Goal: Navigation & Orientation: Find specific page/section

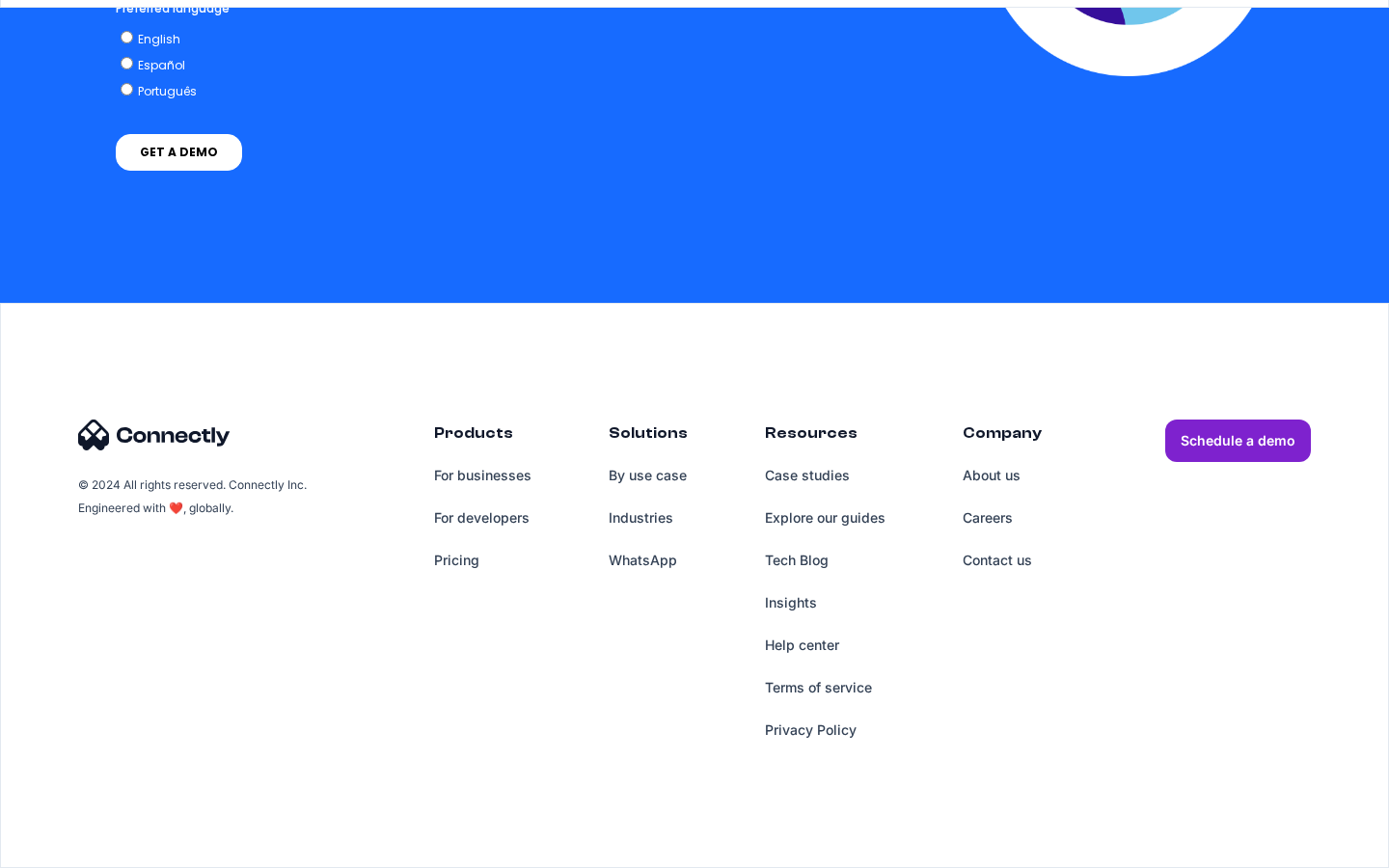
scroll to position [7933, 0]
